Goal: Task Accomplishment & Management: Complete application form

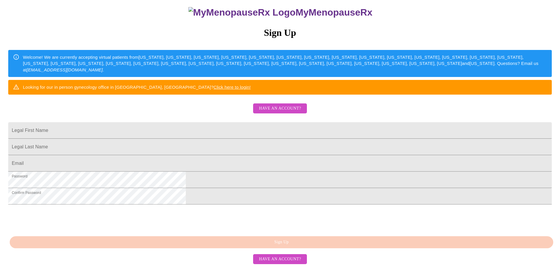
scroll to position [101, 0]
click at [231, 122] on input "Legal First Name" at bounding box center [280, 130] width 544 height 16
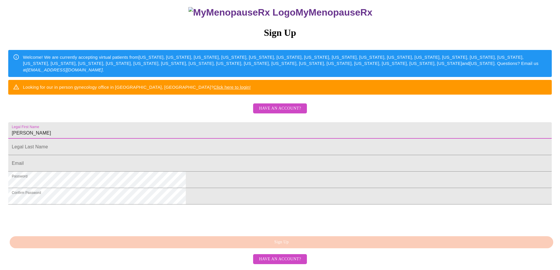
type input "[PERSON_NAME]"
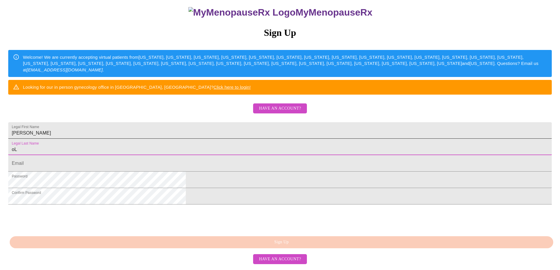
type input "o"
type input "[PERSON_NAME]"
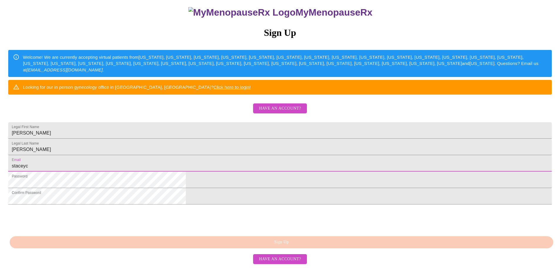
type input "[EMAIL_ADDRESS][DOMAIN_NAME]"
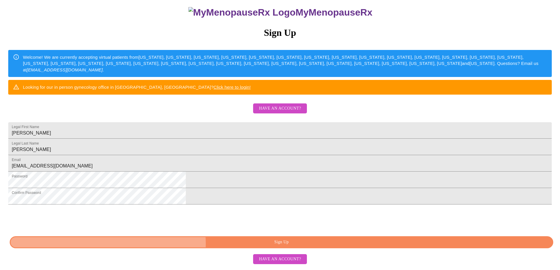
click at [291, 246] on span "Sign Up" at bounding box center [281, 242] width 530 height 7
click at [291, 247] on div "MyMenopauseRx Sign Up Welcome! We are currently accepting virtual patients from…" at bounding box center [280, 133] width 556 height 270
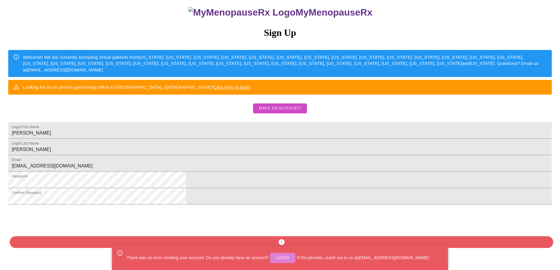
click at [284, 256] on span "Login" at bounding box center [283, 258] width 14 height 7
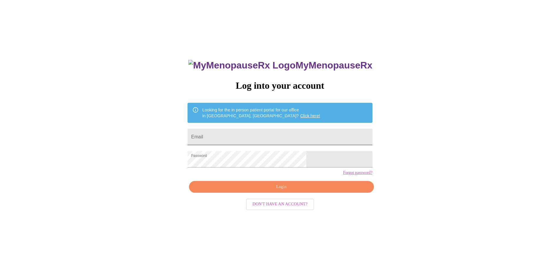
click at [229, 132] on input "Email" at bounding box center [280, 137] width 185 height 16
type input "[EMAIL_ADDRESS][DOMAIN_NAME]"
click at [292, 191] on span "Login" at bounding box center [281, 187] width 171 height 7
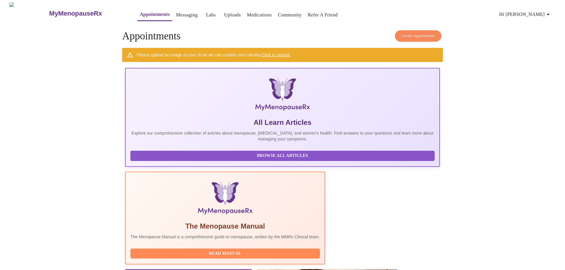
click at [280, 53] on link "Click to upload." at bounding box center [275, 55] width 29 height 5
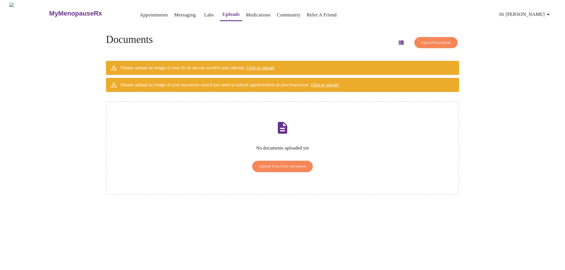
click at [272, 66] on span "Click to upload" at bounding box center [260, 68] width 28 height 5
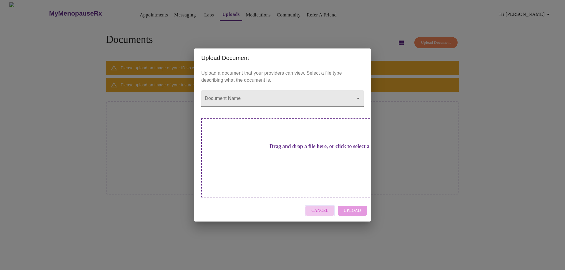
click at [323, 207] on span "Cancel" at bounding box center [319, 210] width 17 height 7
